Goal: Information Seeking & Learning: Learn about a topic

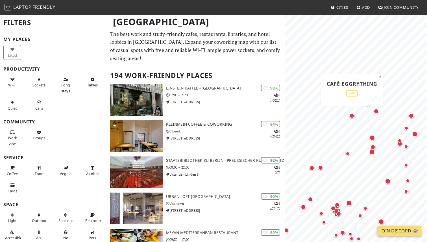
click at [353, 118] on div "Map marker" at bounding box center [352, 115] width 5 height 5
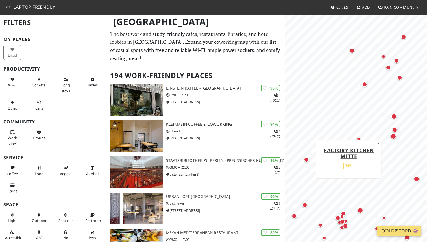
click at [306, 159] on div "Map marker" at bounding box center [306, 159] width 5 height 5
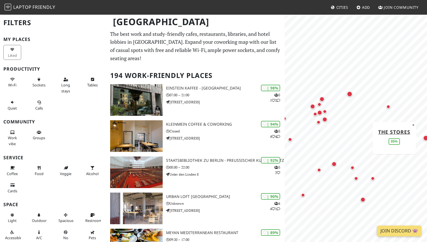
click at [424, 138] on div "Map marker" at bounding box center [426, 138] width 6 height 6
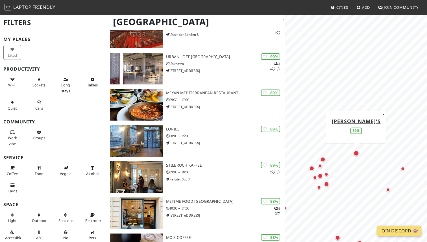
scroll to position [134, 0]
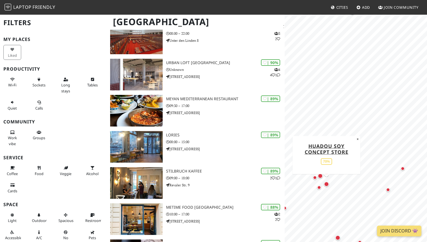
click at [329, 185] on div "Map marker" at bounding box center [326, 184] width 5 height 5
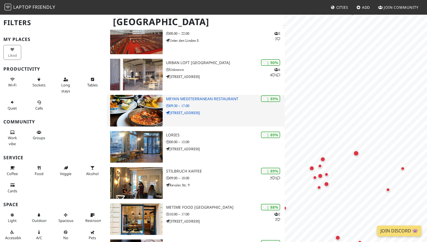
scroll to position [0, 0]
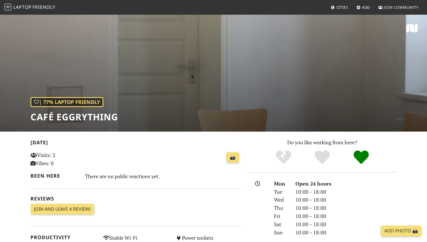
scroll to position [6, 0]
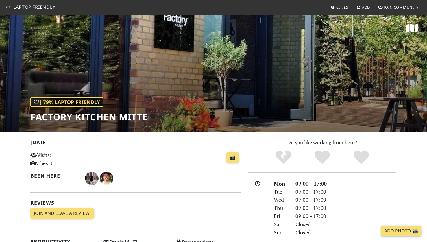
click at [80, 115] on h1 "Factory Kitchen Mitte" at bounding box center [89, 117] width 117 height 11
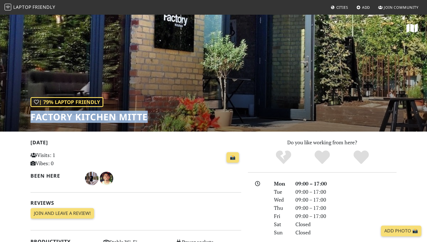
click at [80, 115] on h1 "Factory Kitchen Mitte" at bounding box center [89, 117] width 117 height 11
copy div "Factory Kitchen Mitte"
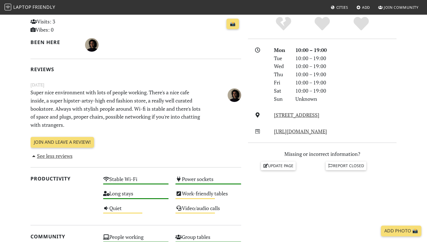
scroll to position [134, 0]
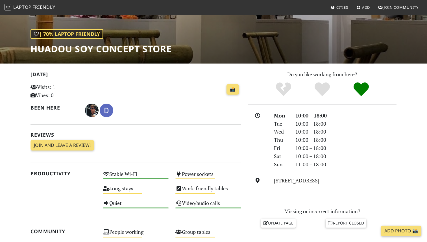
scroll to position [71, 0]
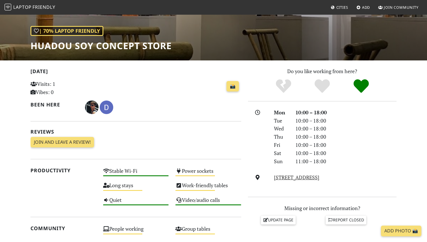
click at [97, 44] on h1 "HUADOU Soy Concept Store" at bounding box center [101, 45] width 141 height 11
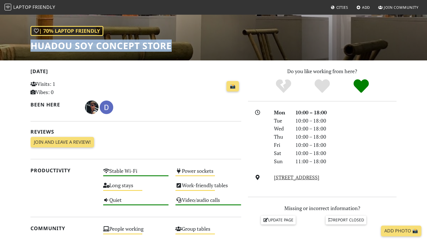
click at [97, 44] on h1 "HUADOU Soy Concept Store" at bounding box center [101, 45] width 141 height 11
copy div "HUADOU Soy Concept Store"
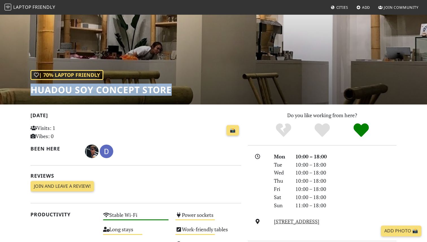
scroll to position [0, 0]
